Goal: Check status: Check status

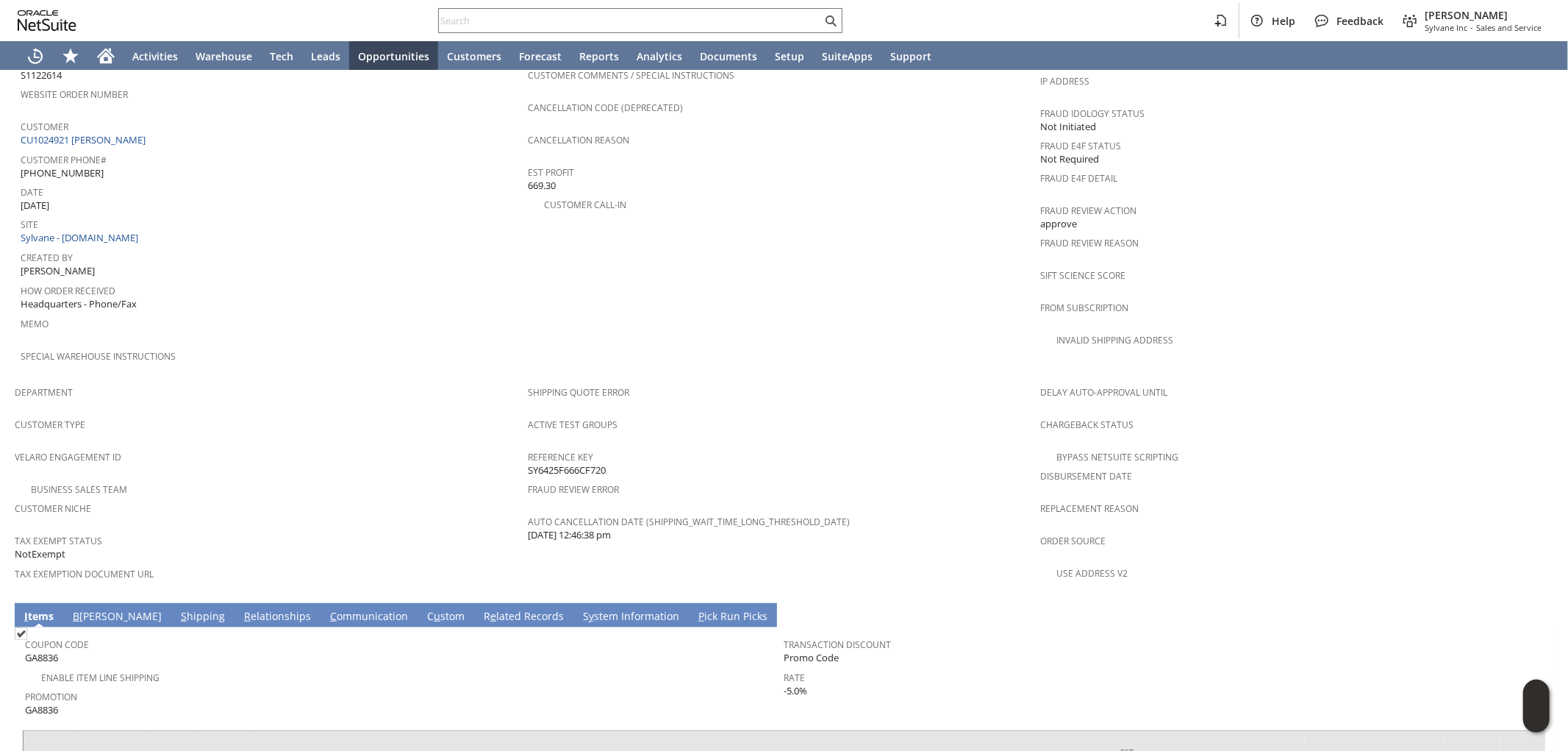
scroll to position [721, 0]
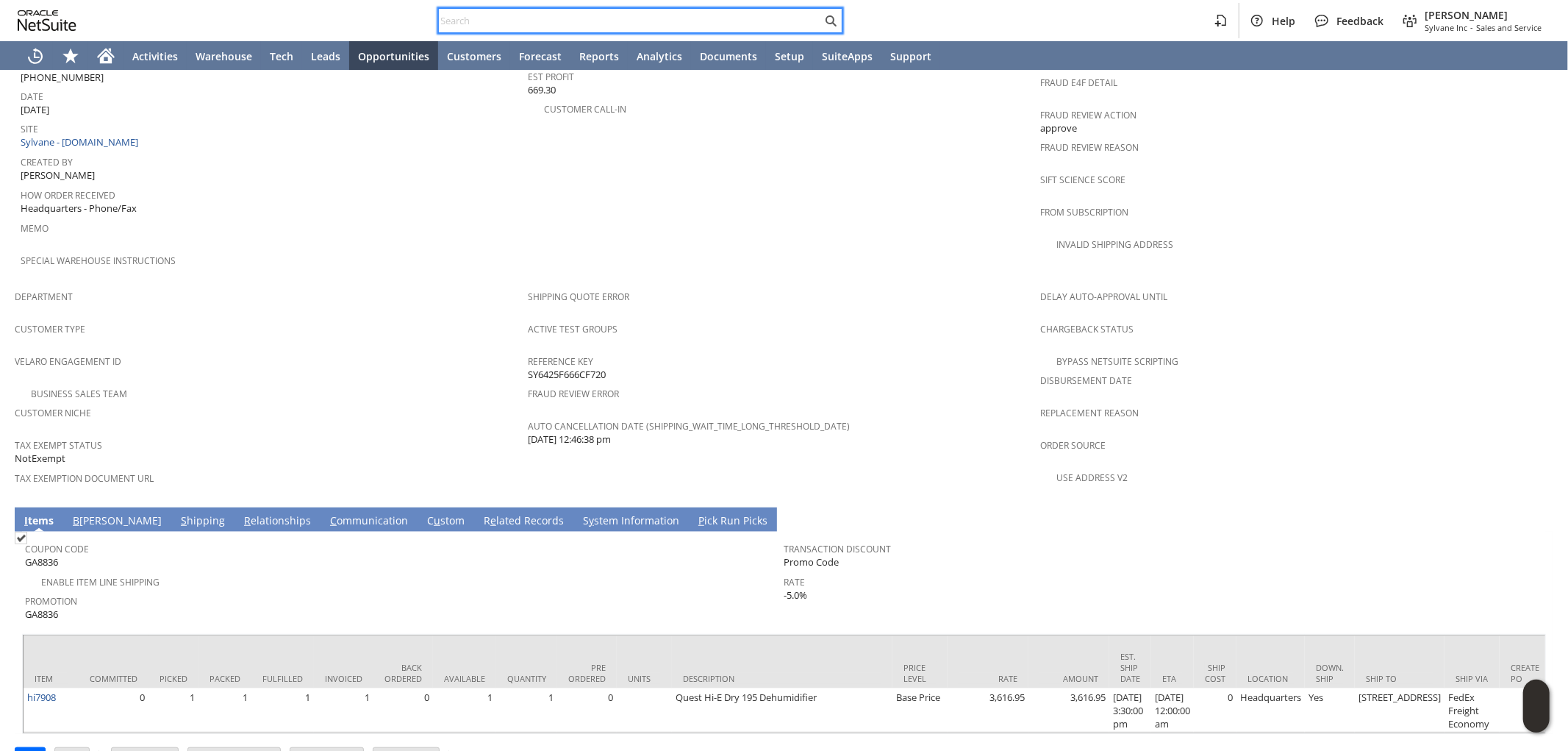
click at [538, 17] on input "text" at bounding box center [630, 20] width 383 height 18
paste input "SY689FB4435F9C6"
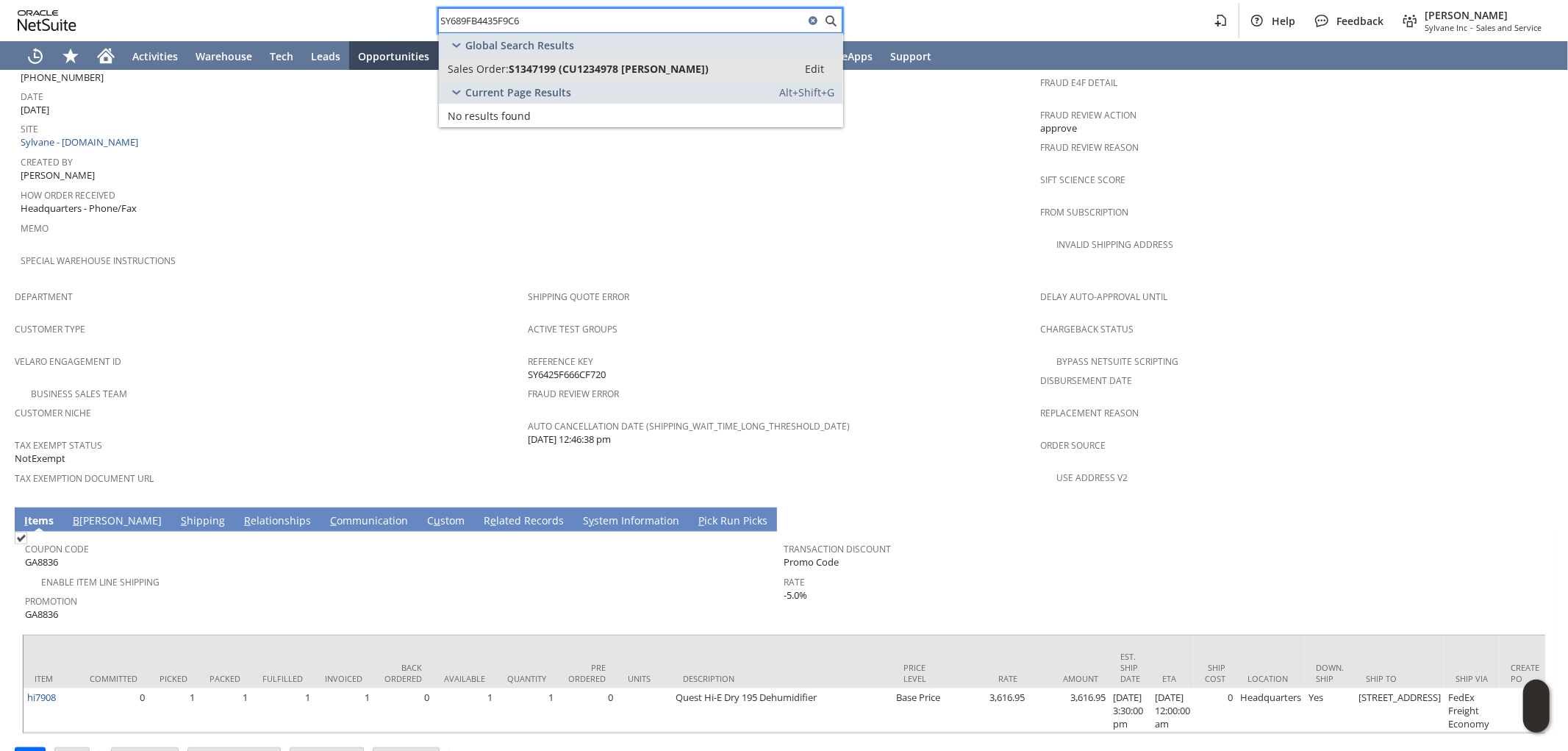
type input "SY689FB4435F9C6"
click at [620, 71] on span "S1347199 (CU1234978 Gerry Fernandez)" at bounding box center [609, 69] width 200 height 14
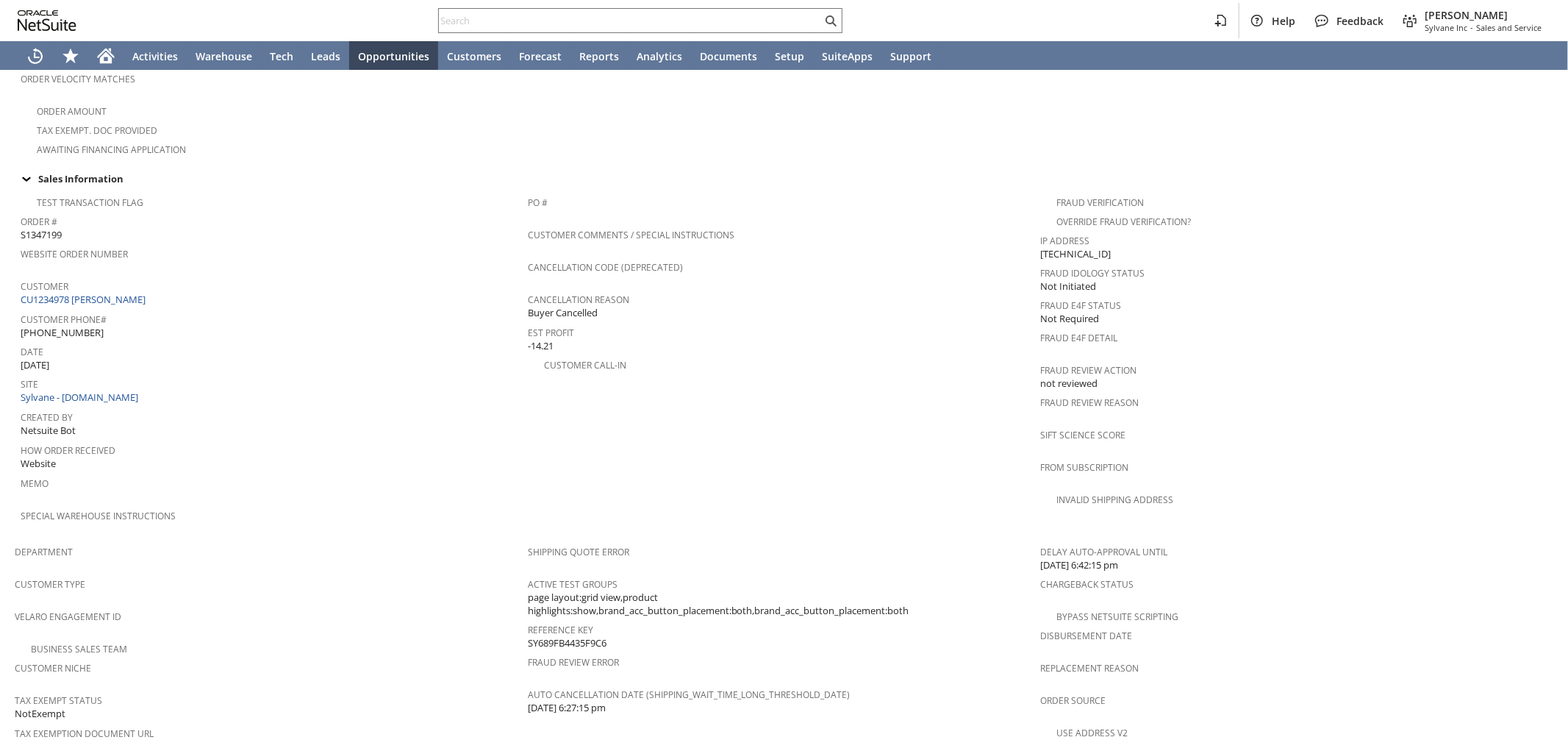
scroll to position [463, 0]
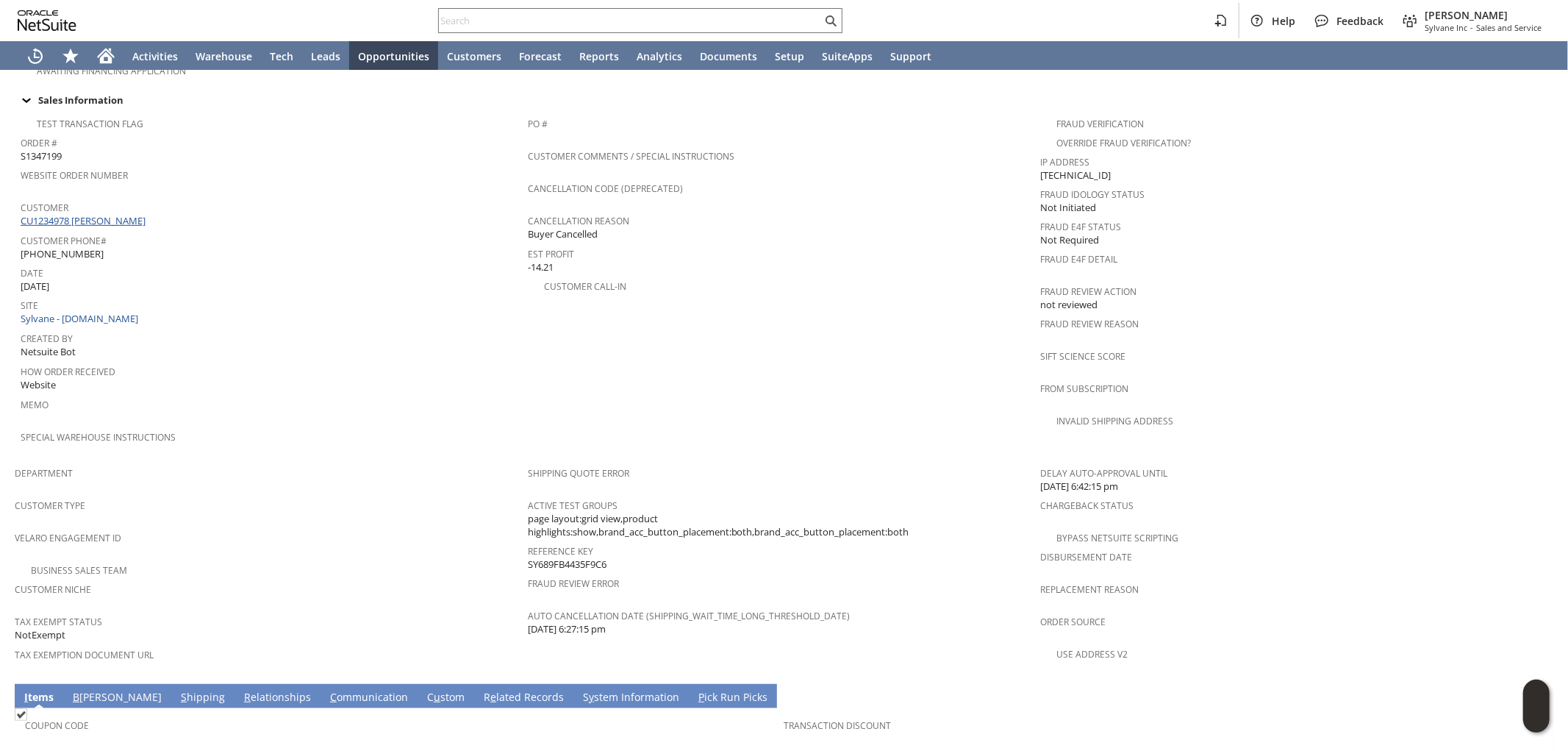
click at [125, 214] on link "CU1234978 [PERSON_NAME]" at bounding box center [85, 220] width 128 height 13
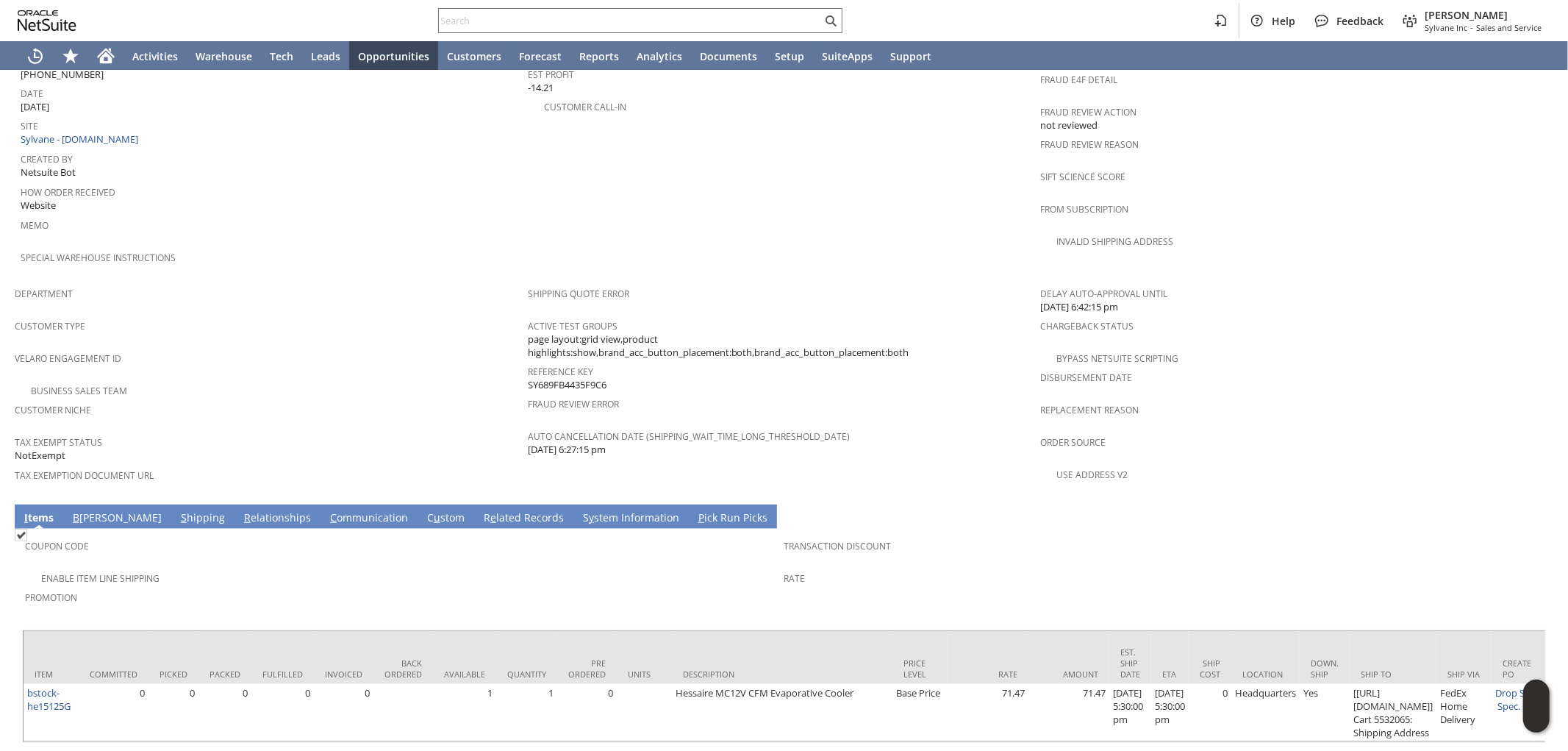
scroll to position [747, 0]
